Goal: Check status: Check status

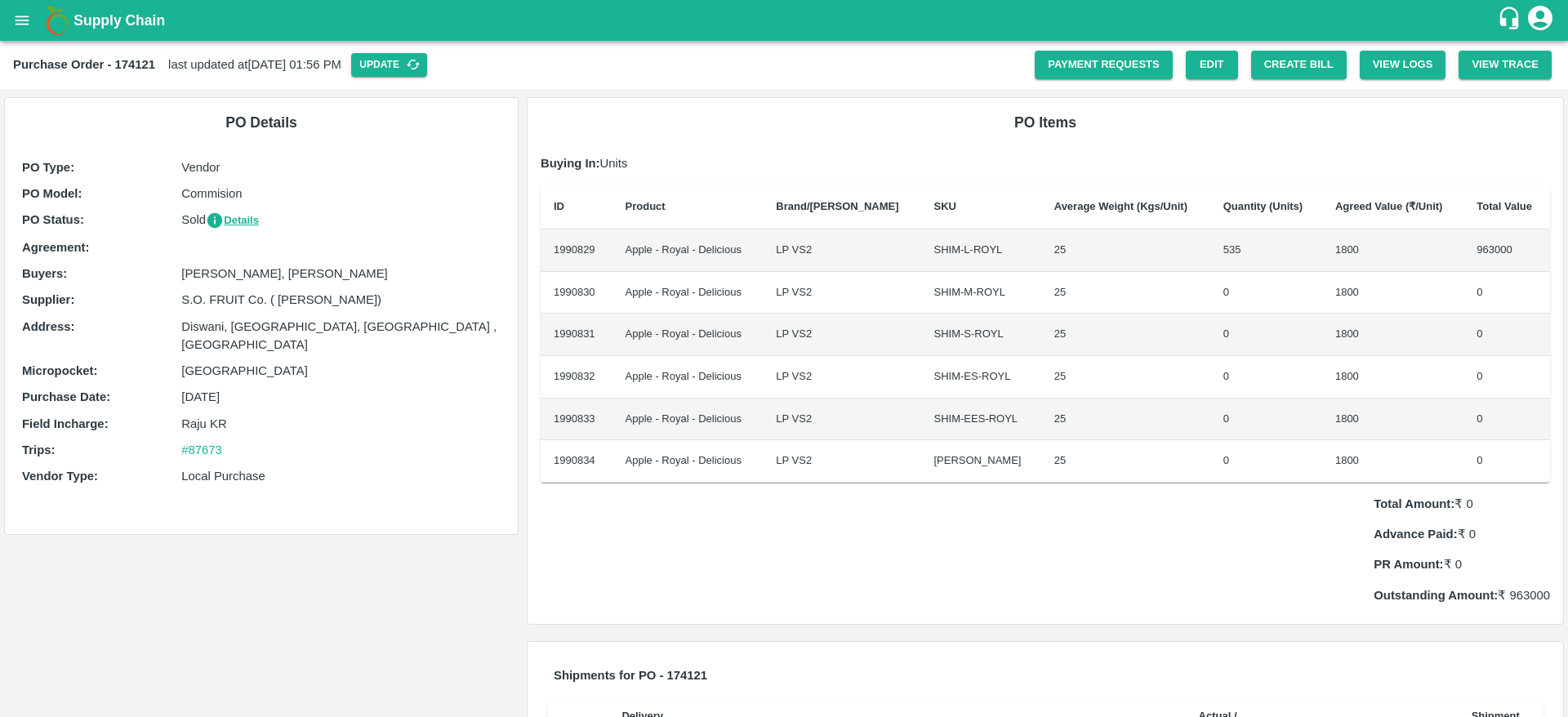
click at [24, 16] on icon "open drawer" at bounding box center [22, 20] width 14 height 9
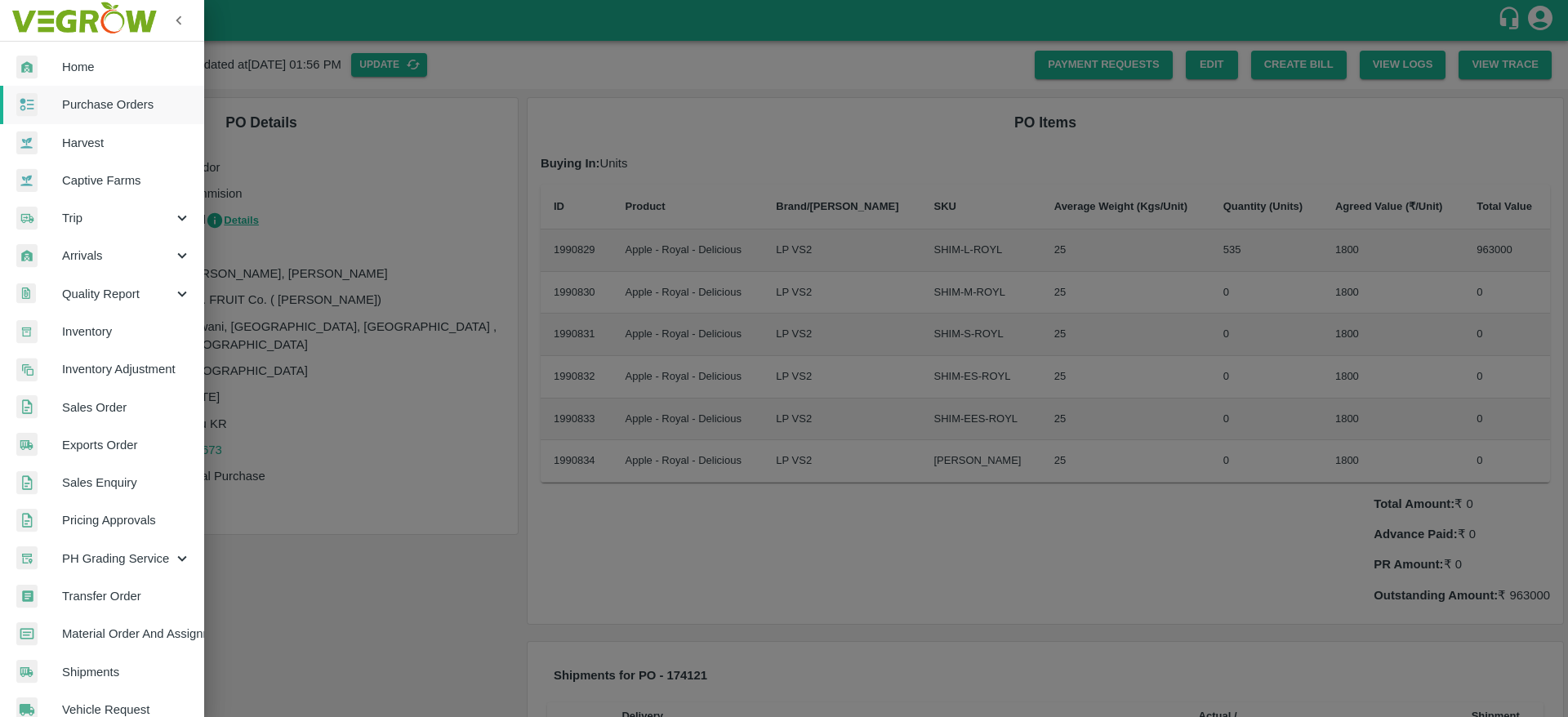
click at [67, 105] on span "Purchase Orders" at bounding box center [126, 105] width 129 height 18
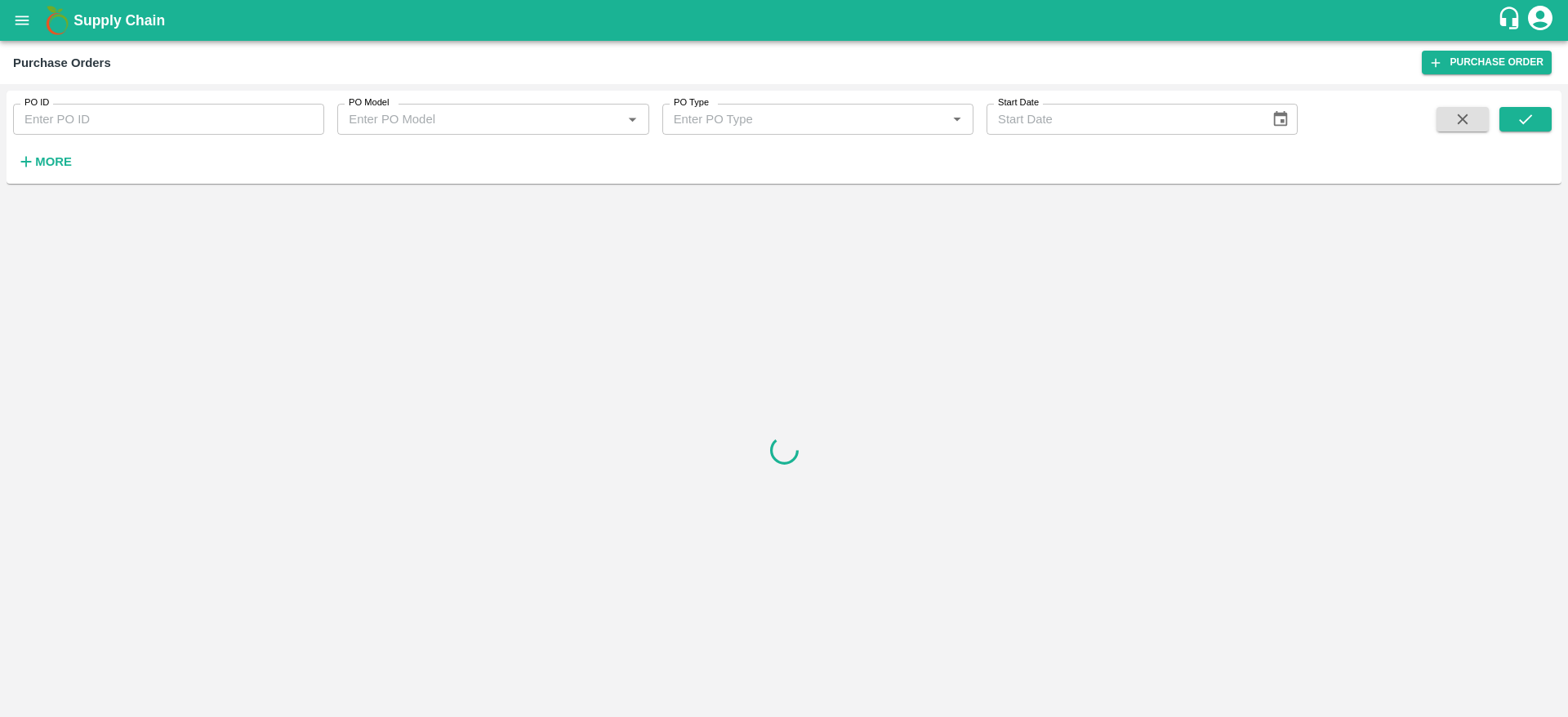
click at [97, 118] on input "PO ID" at bounding box center [168, 119] width 311 height 31
paste input "171332"
type input "171332"
click at [1501, 123] on button "submit" at bounding box center [1526, 119] width 53 height 24
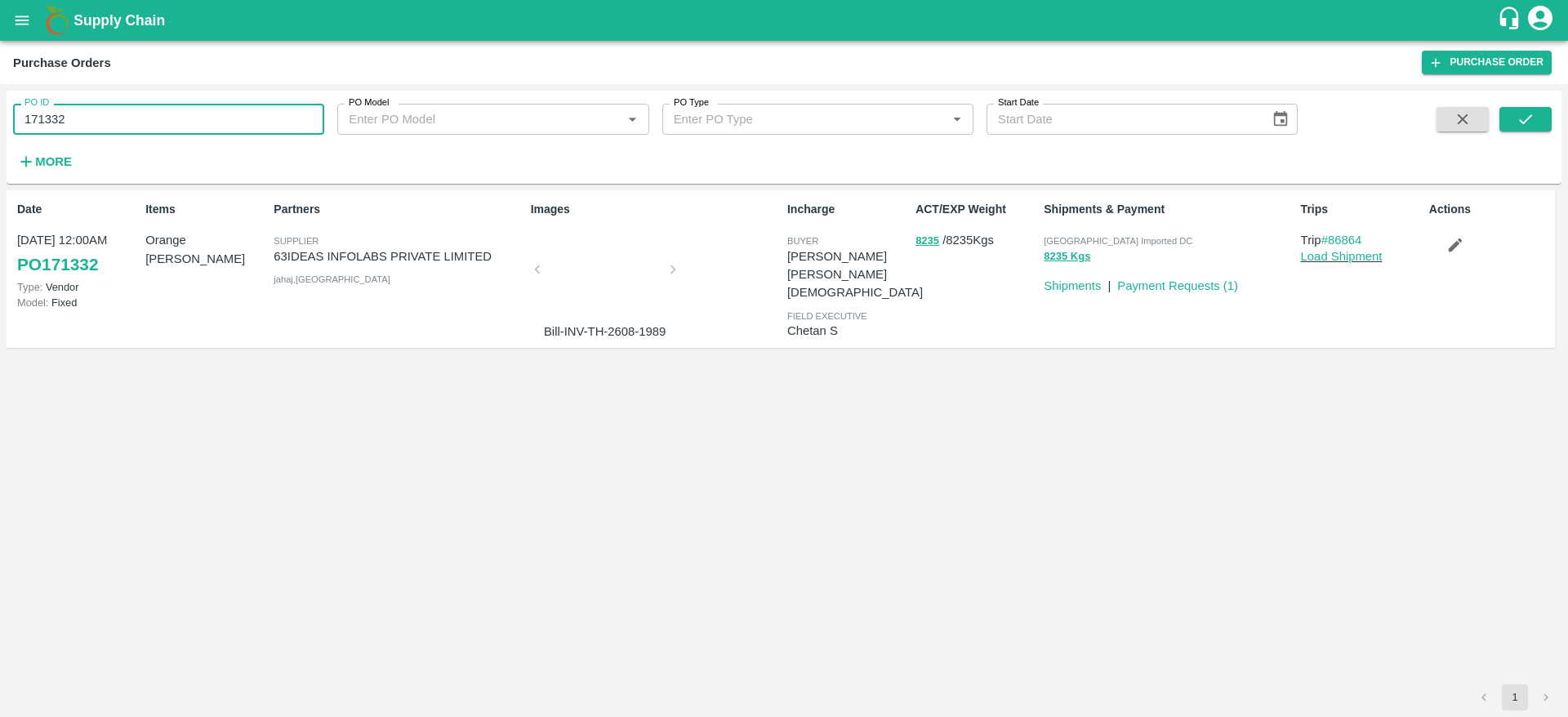
click at [100, 120] on input "171332" at bounding box center [168, 119] width 311 height 31
click at [1175, 285] on link "Payment Requests ( 1 )" at bounding box center [1178, 285] width 121 height 13
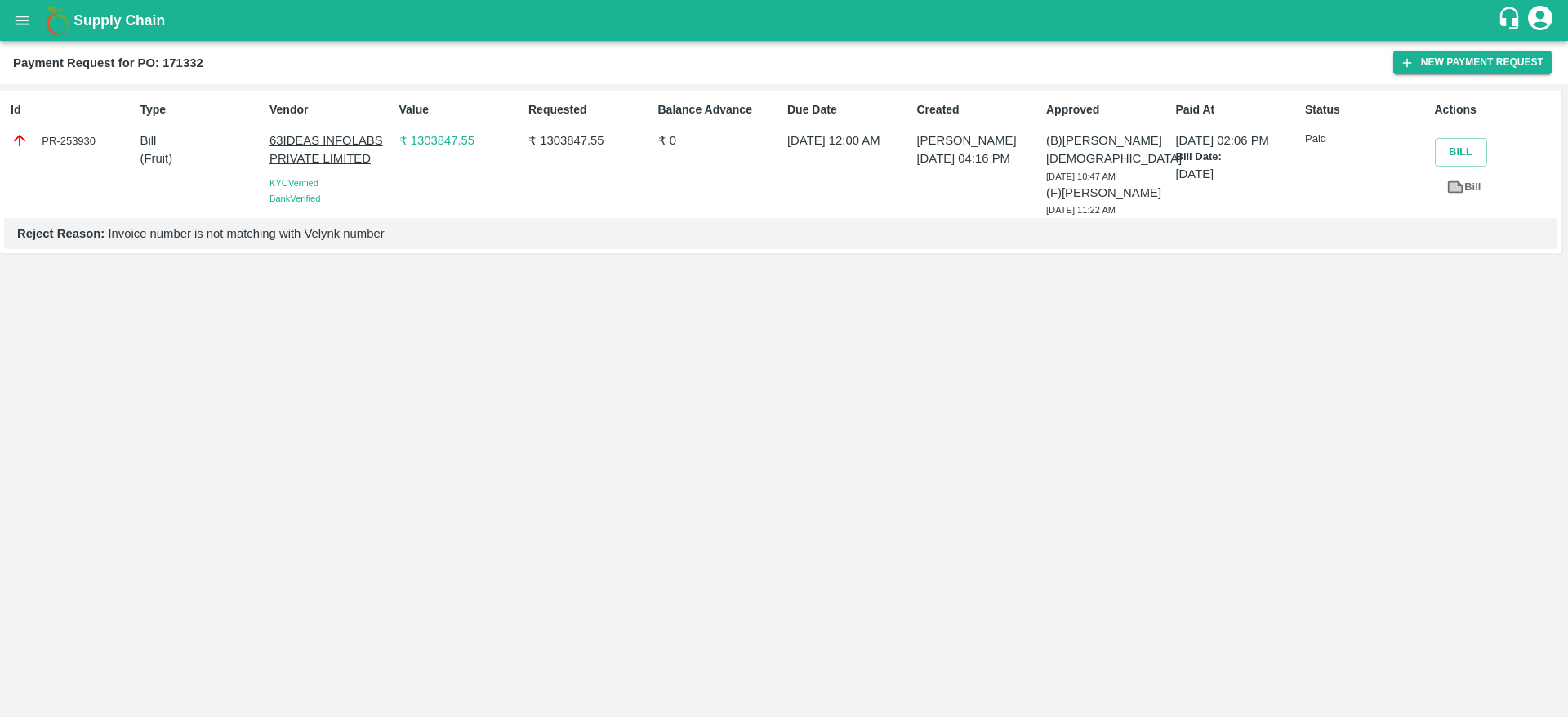
click at [574, 141] on p "₹ 1303847.55" at bounding box center [590, 140] width 123 height 18
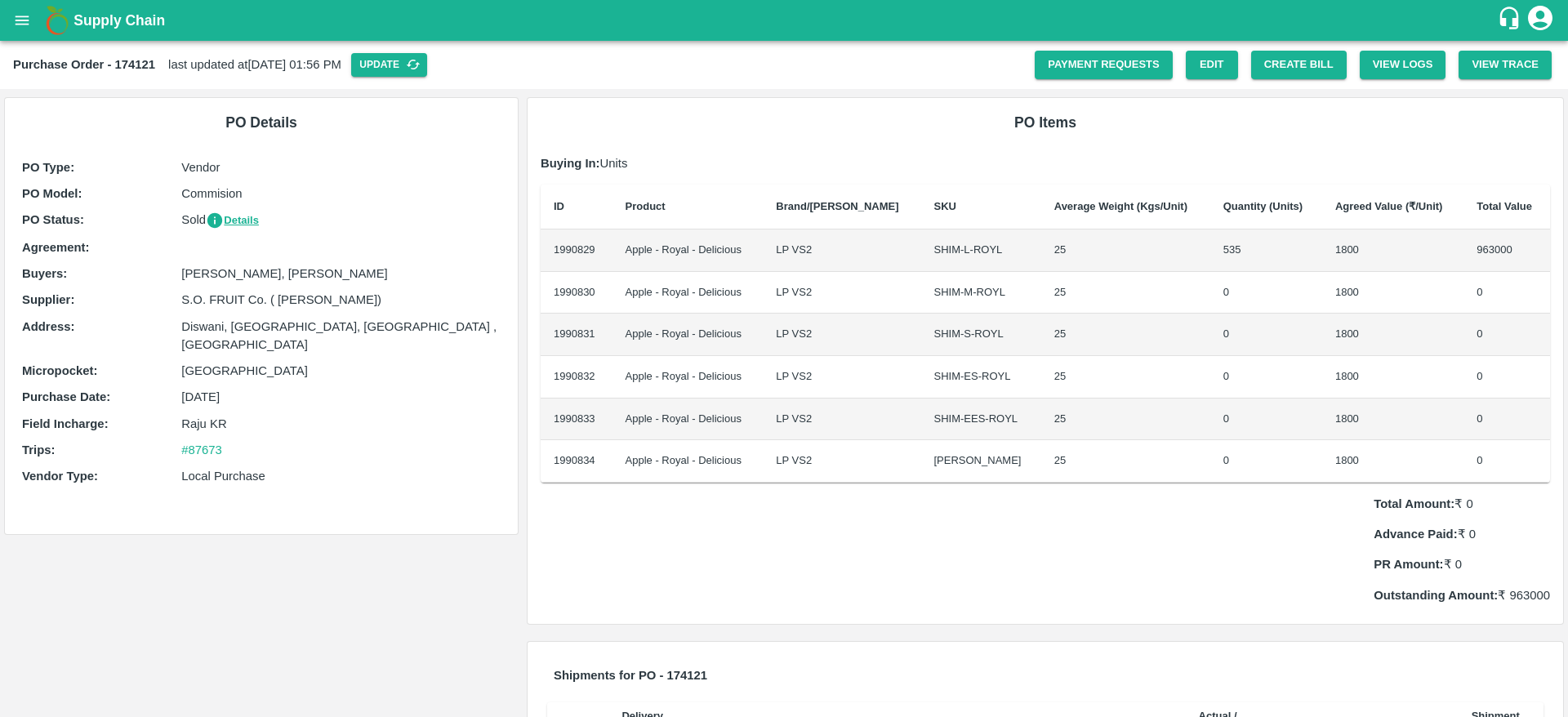
click at [8, 20] on button "open drawer" at bounding box center [22, 20] width 37 height 37
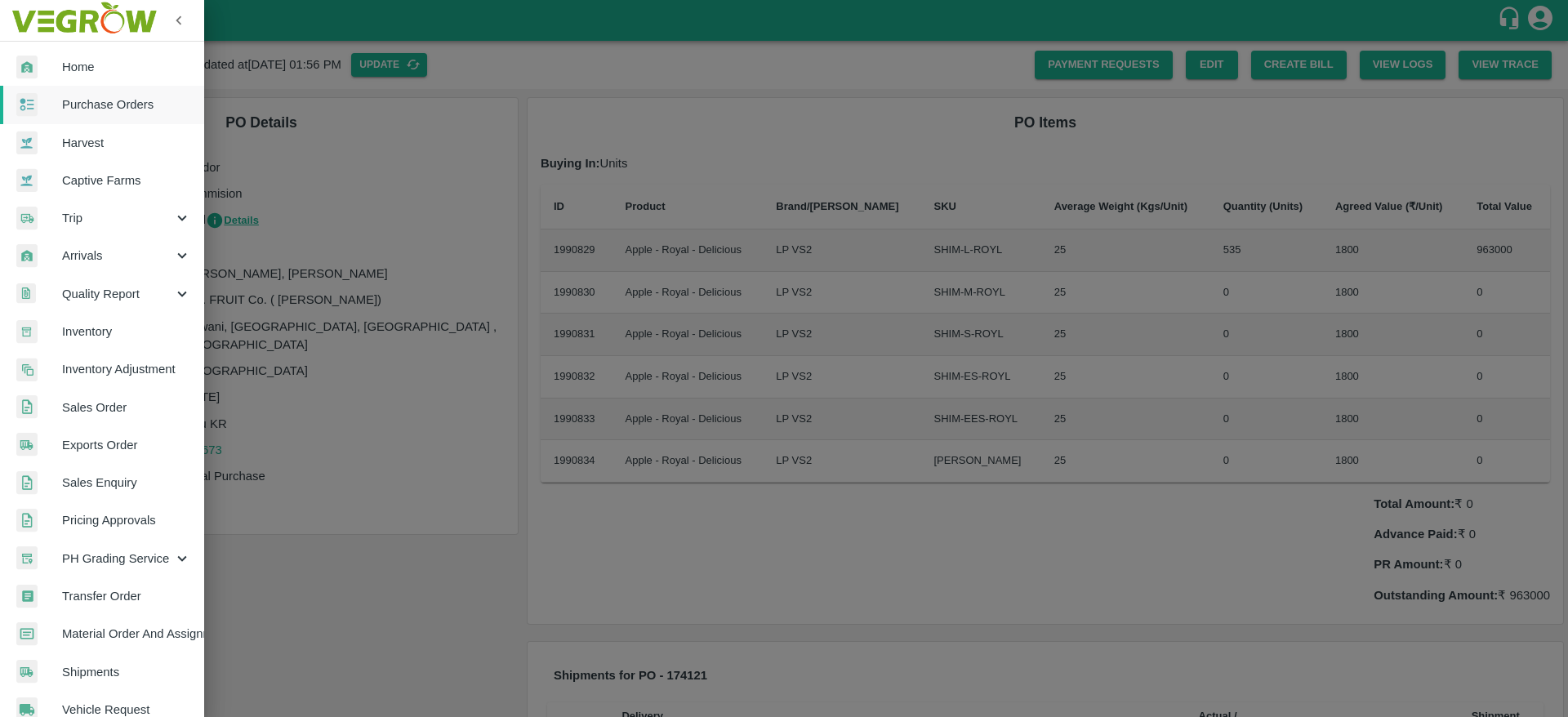
drag, startPoint x: 91, startPoint y: 99, endPoint x: 108, endPoint y: 102, distance: 17.3
click at [91, 99] on span "Purchase Orders" at bounding box center [126, 105] width 129 height 18
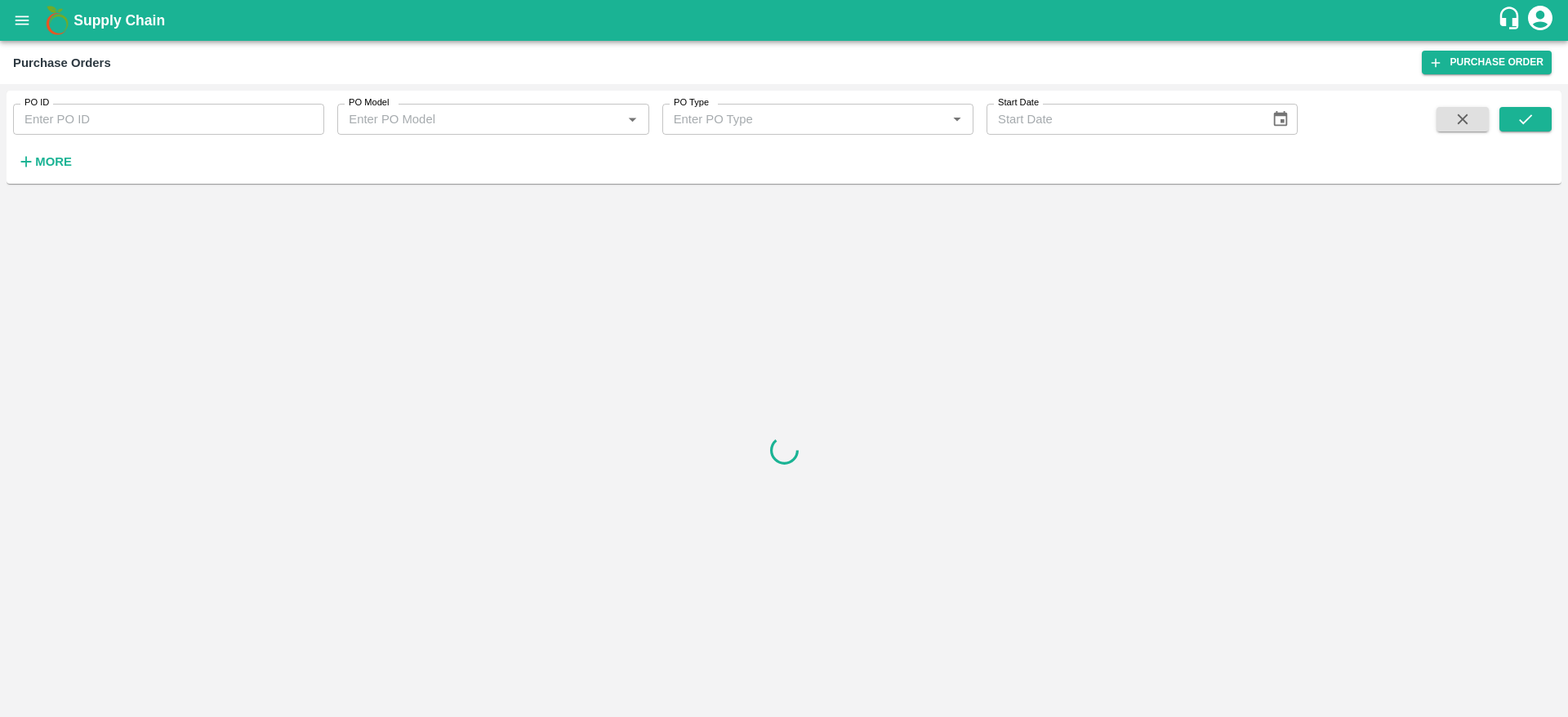
click at [111, 136] on div "PO ID PO ID PO Model PO Model   * PO Type PO Type   * Start Date Start Date More" at bounding box center [649, 133] width 1298 height 85
click at [97, 124] on input "PO ID" at bounding box center [168, 119] width 311 height 31
paste input "171220"
click at [1520, 118] on icon "submit" at bounding box center [1525, 119] width 18 height 18
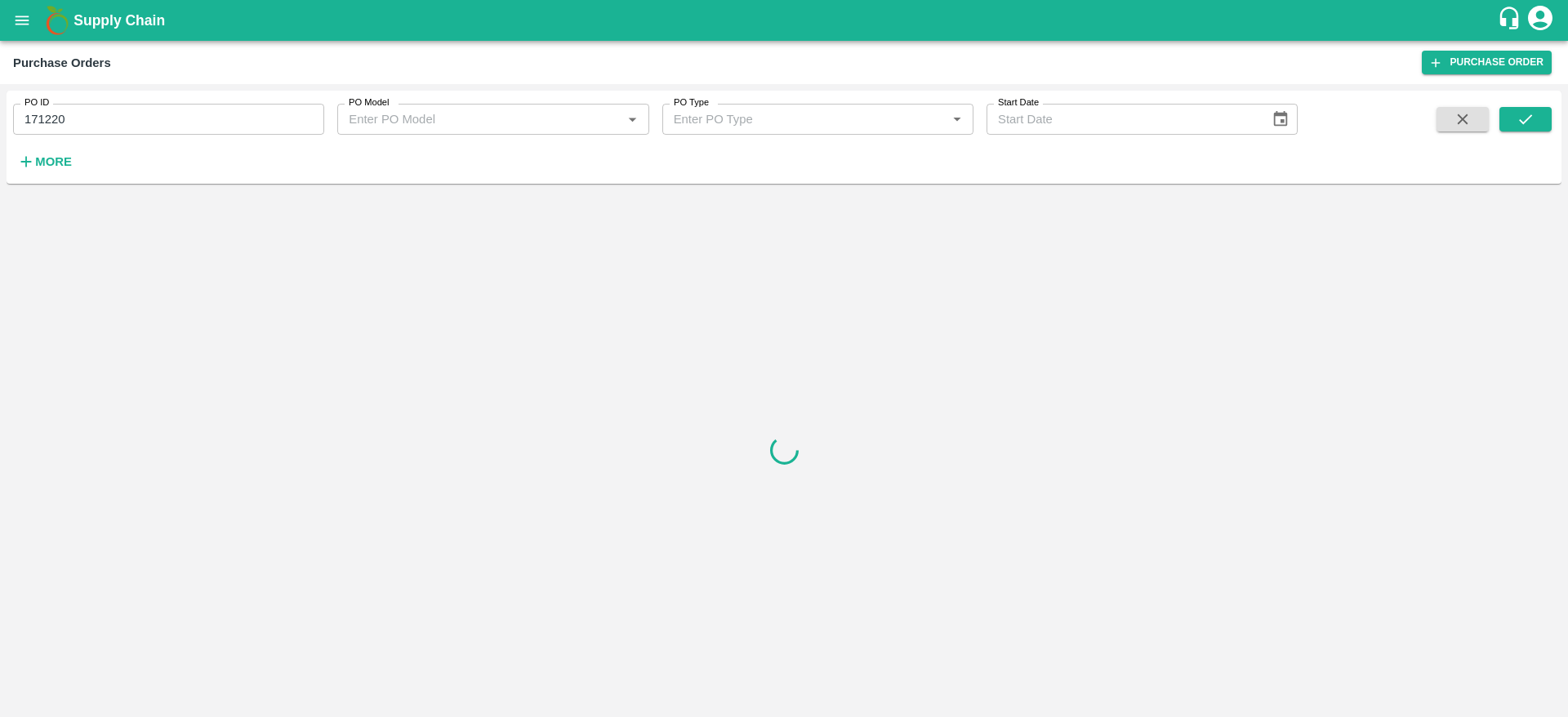
click at [129, 105] on input "171220" at bounding box center [168, 119] width 311 height 31
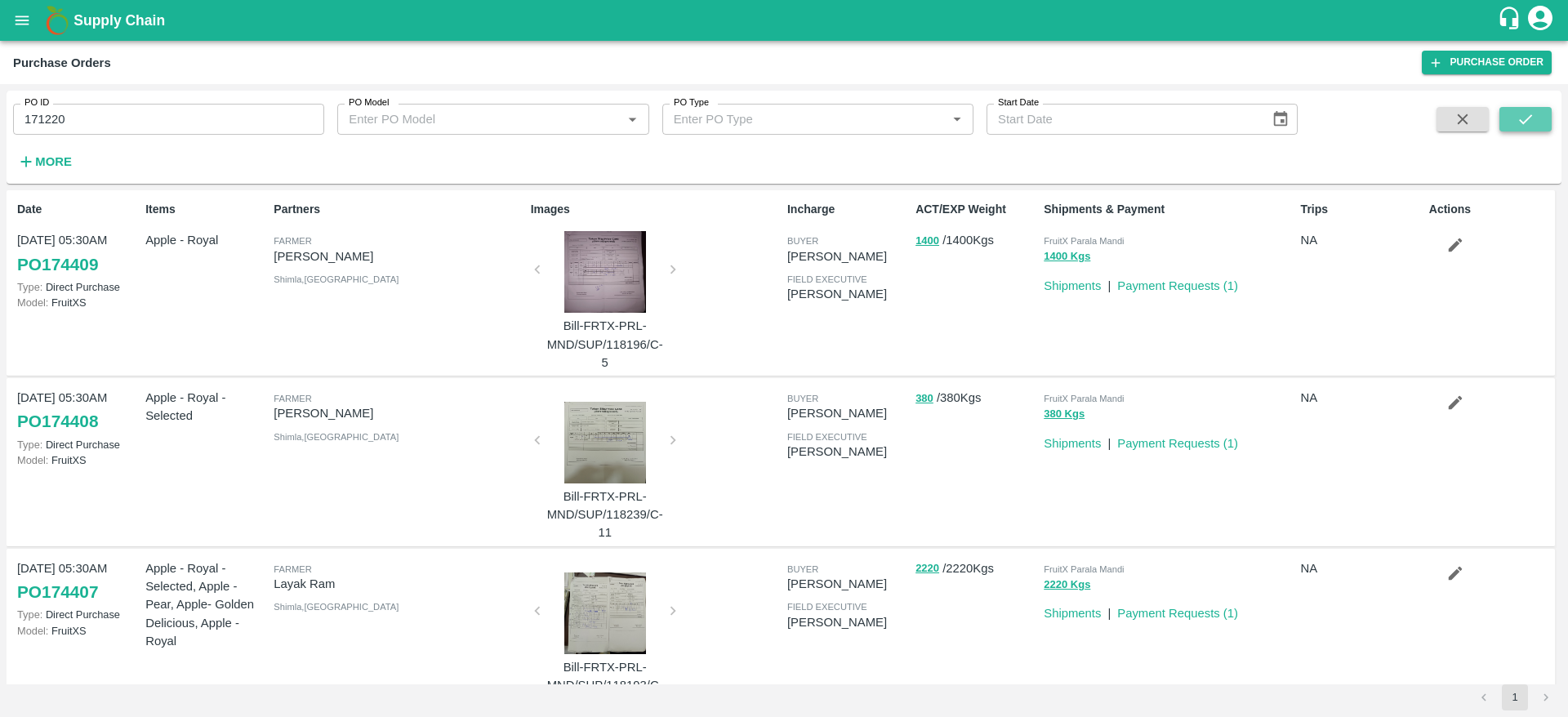
click at [1529, 111] on icon "submit" at bounding box center [1525, 119] width 18 height 18
click at [117, 131] on input "171220" at bounding box center [168, 119] width 311 height 31
click at [1545, 112] on button "submit" at bounding box center [1526, 119] width 53 height 24
click at [128, 130] on input "171220" at bounding box center [168, 119] width 311 height 31
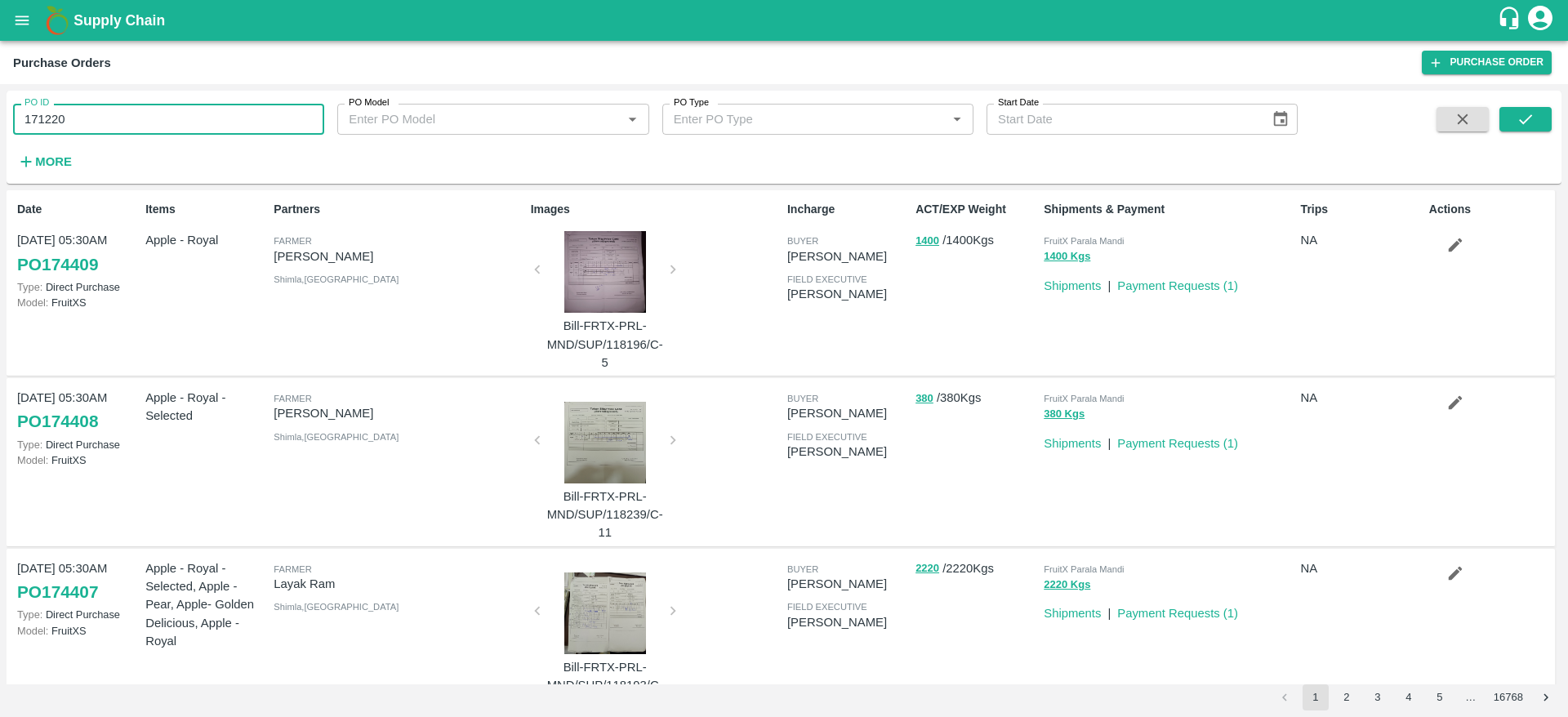
paste input "text"
click at [1531, 125] on icon "submit" at bounding box center [1525, 119] width 18 height 18
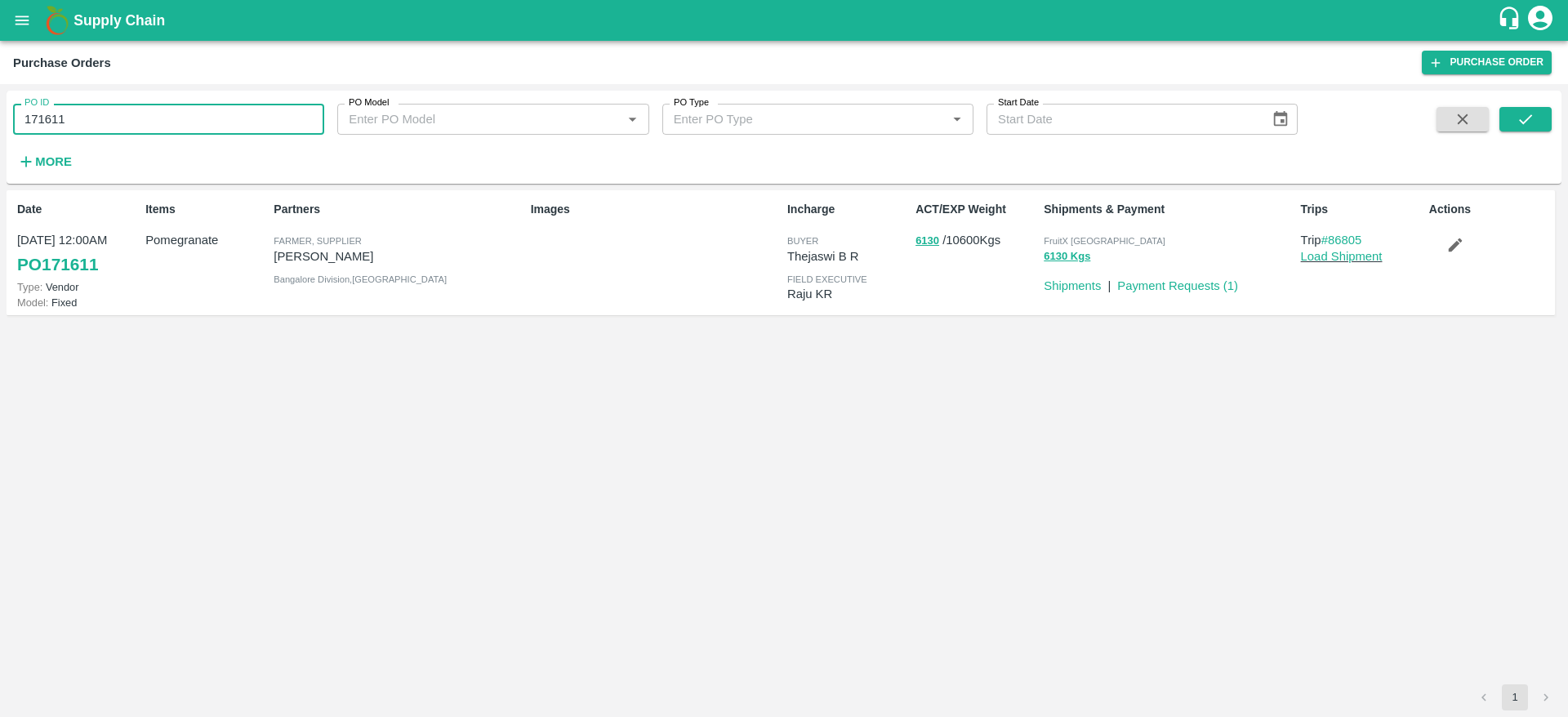
click at [100, 111] on input "171611" at bounding box center [168, 119] width 311 height 31
paste input "text"
type input "174390"
click at [1526, 107] on button "submit" at bounding box center [1526, 119] width 53 height 24
